Goal: Task Accomplishment & Management: Manage account settings

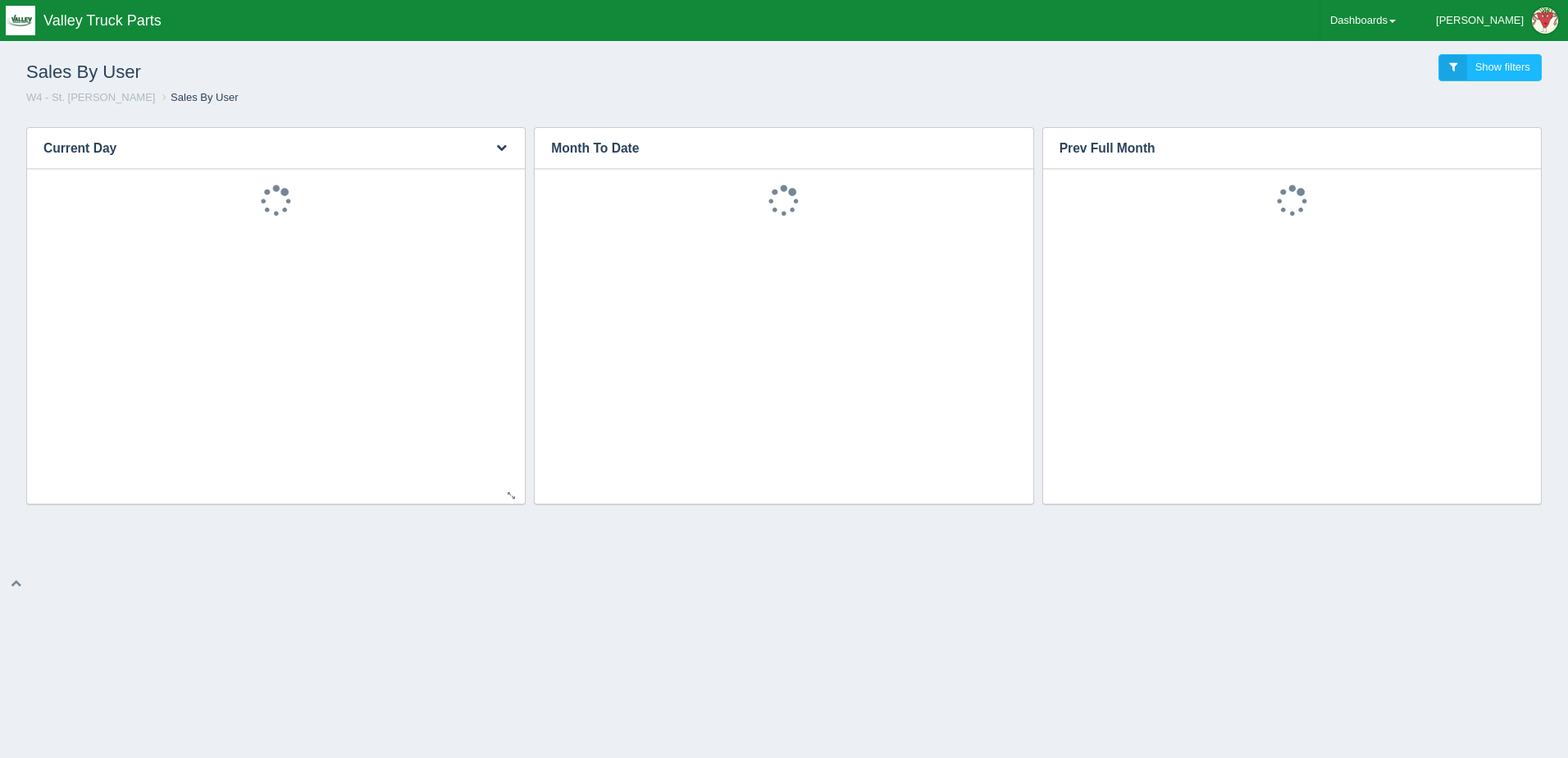
scroll to position [36, 0]
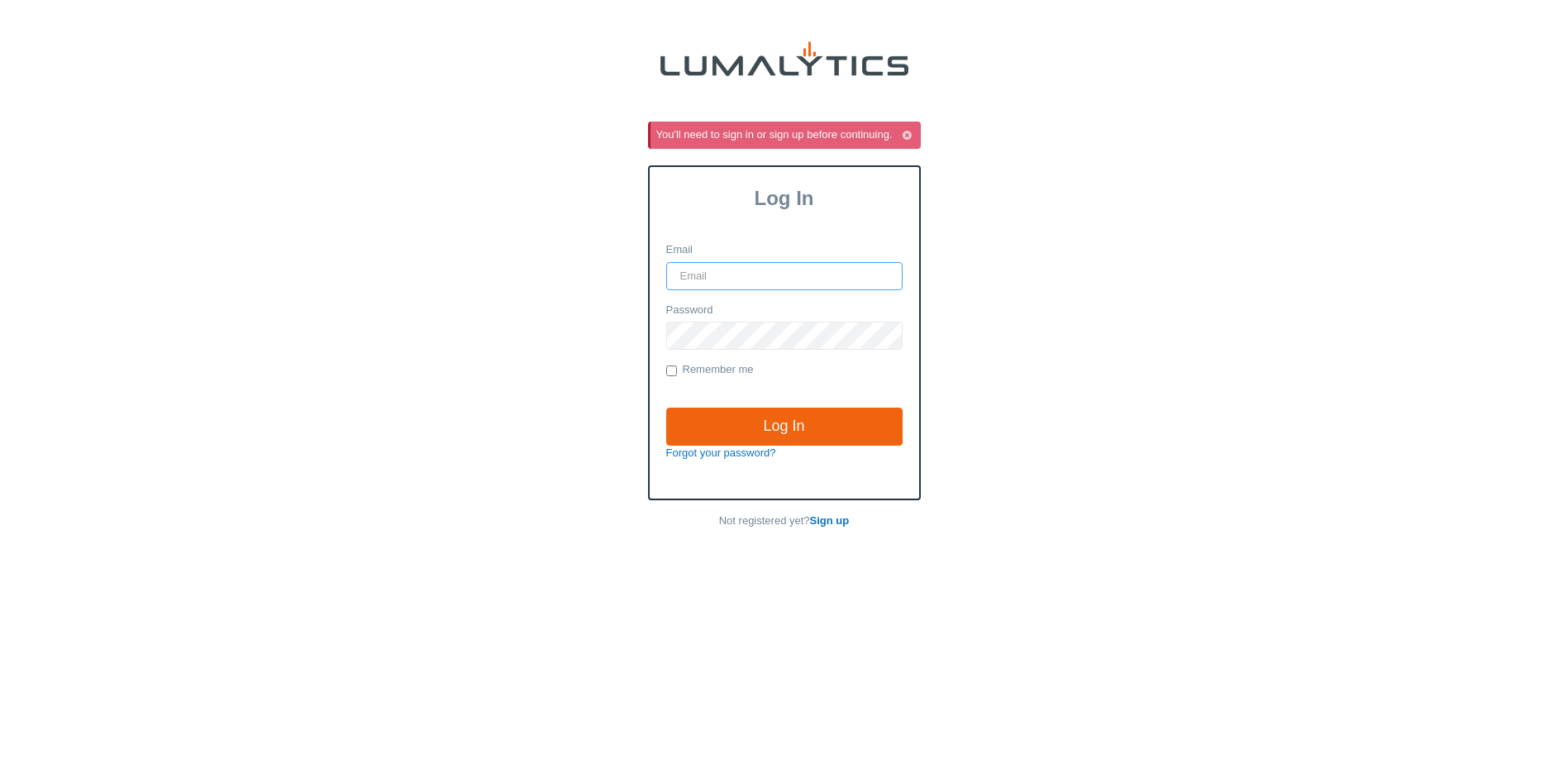
type input "slatsch@valleytruckparts.com"
click at [701, 367] on label "Remember me" at bounding box center [710, 371] width 88 height 17
click at [677, 367] on input "Remember me" at bounding box center [671, 371] width 11 height 11
checkbox input "true"
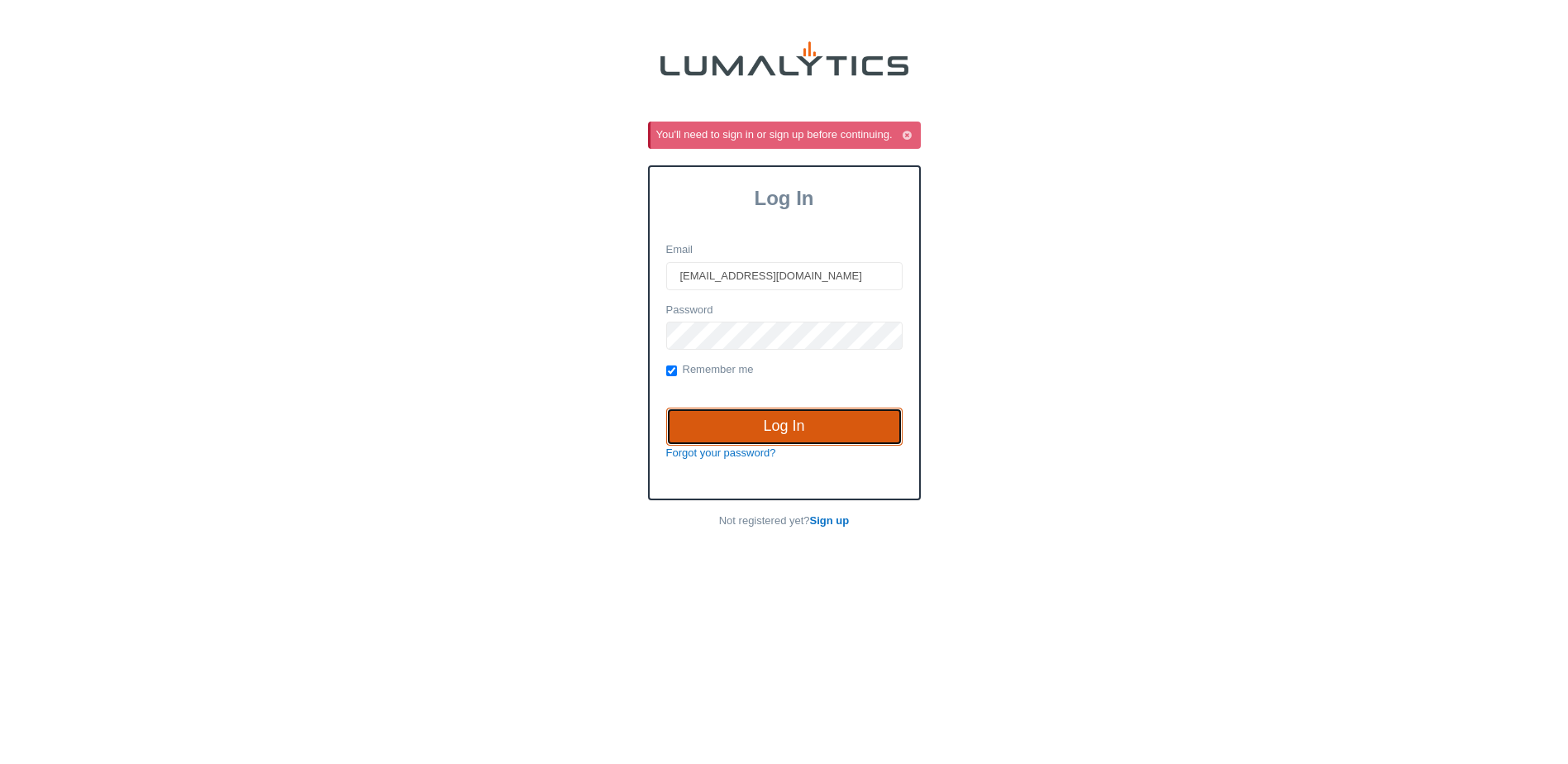
click at [775, 429] on input "Log In" at bounding box center [784, 426] width 236 height 38
